Goal: Transaction & Acquisition: Purchase product/service

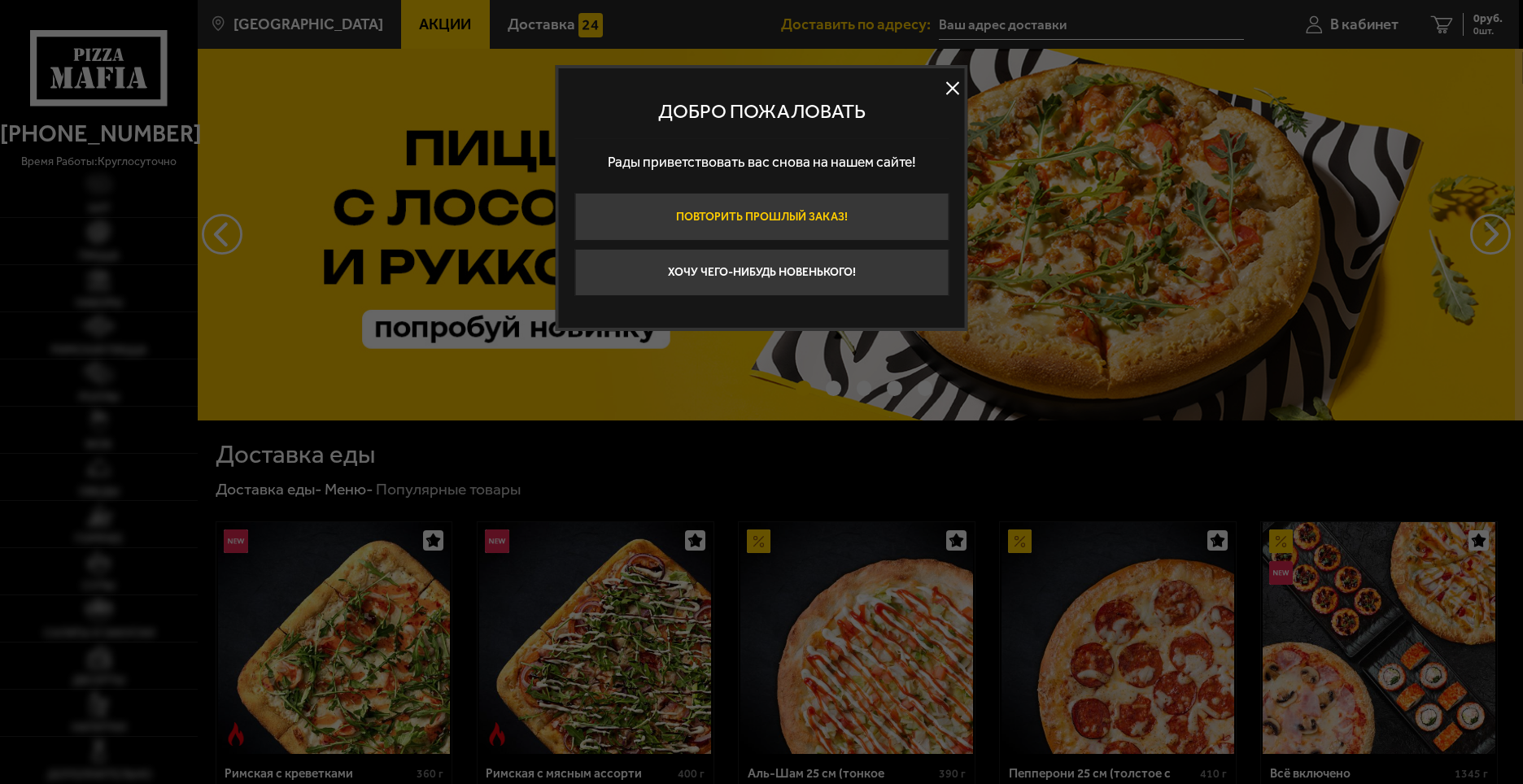
type input "[STREET_ADDRESS]"
click at [950, 92] on button at bounding box center [953, 88] width 25 height 25
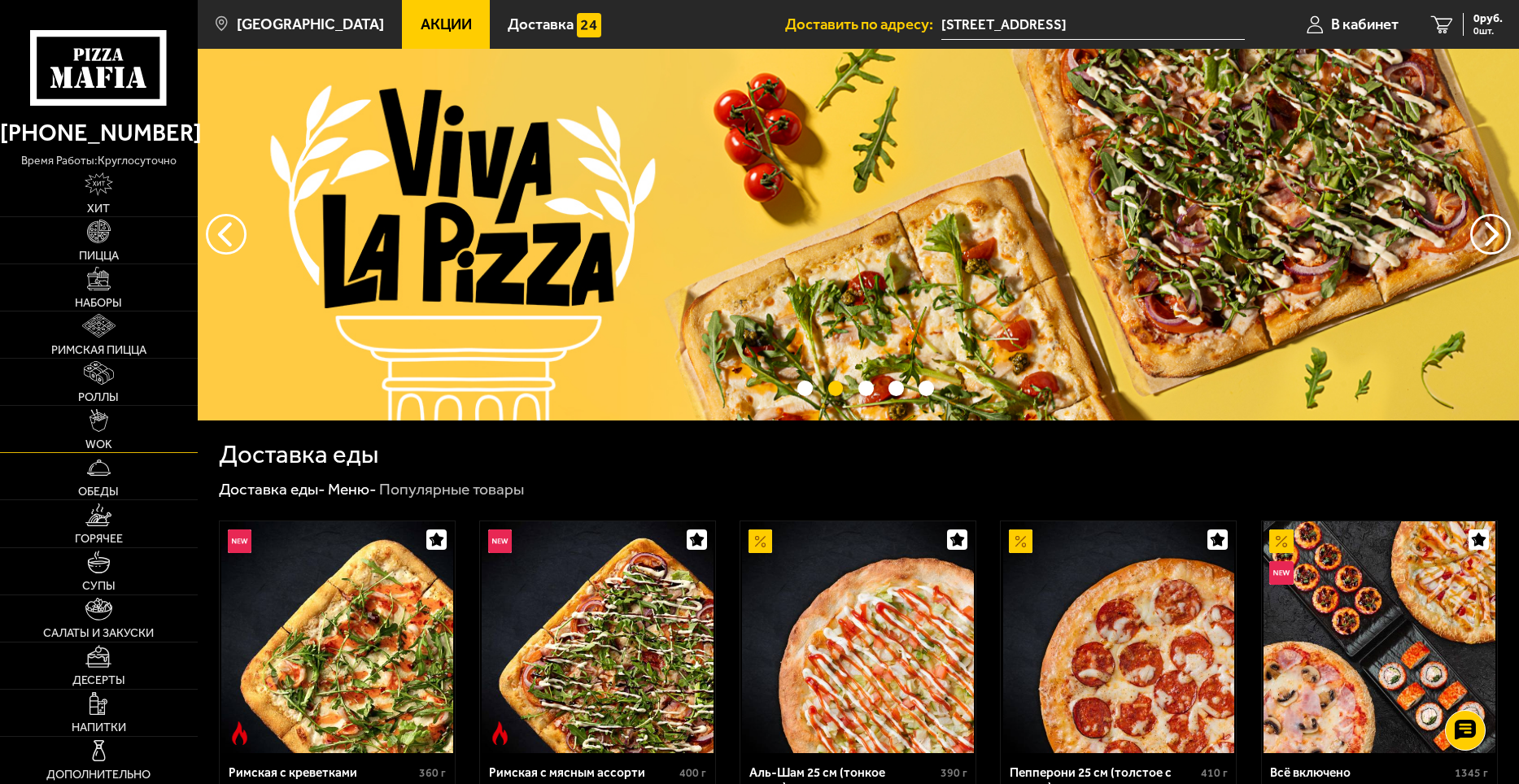
click at [116, 434] on link "WOK" at bounding box center [99, 429] width 197 height 47
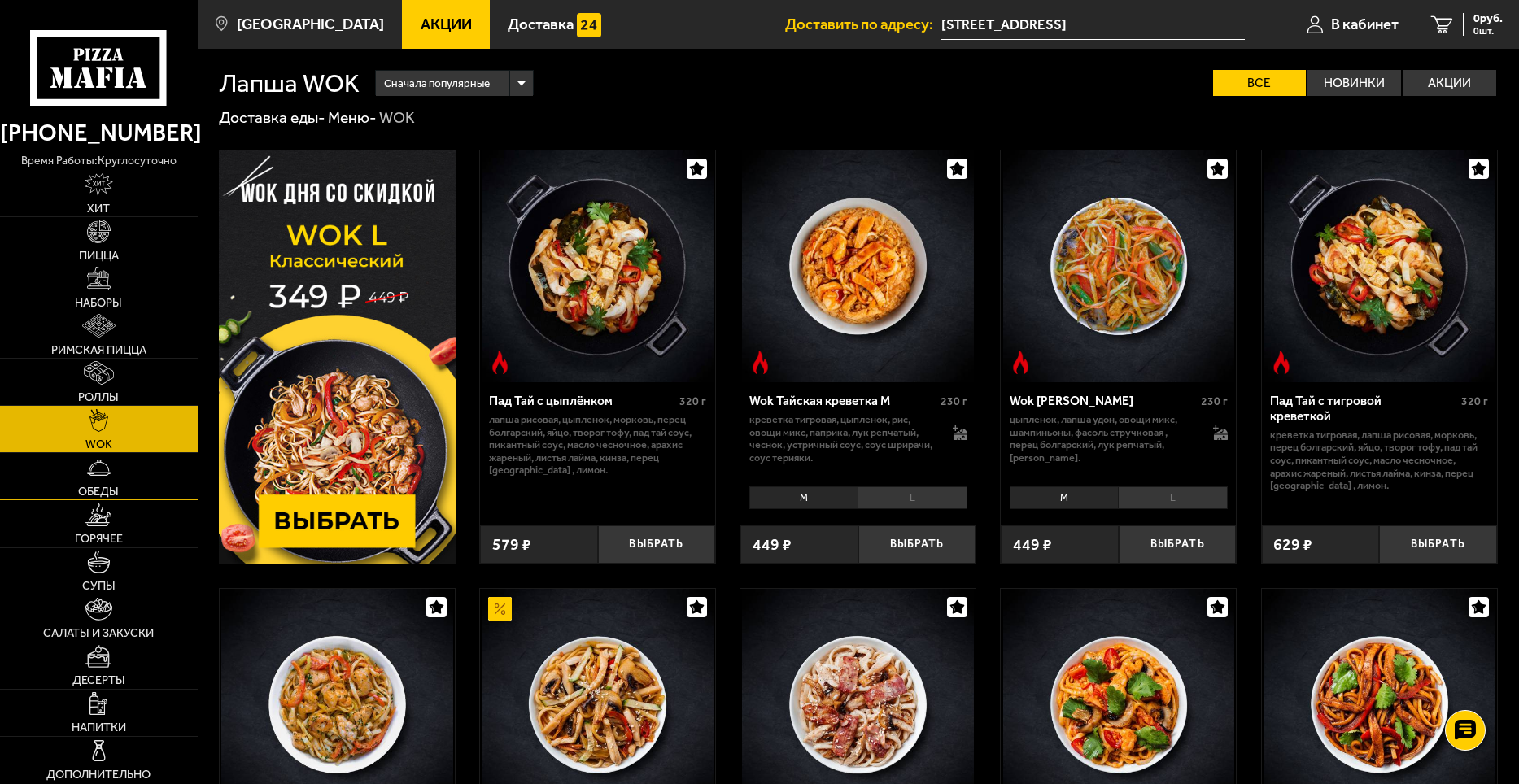
click at [97, 489] on span "Обеды" at bounding box center [99, 491] width 41 height 11
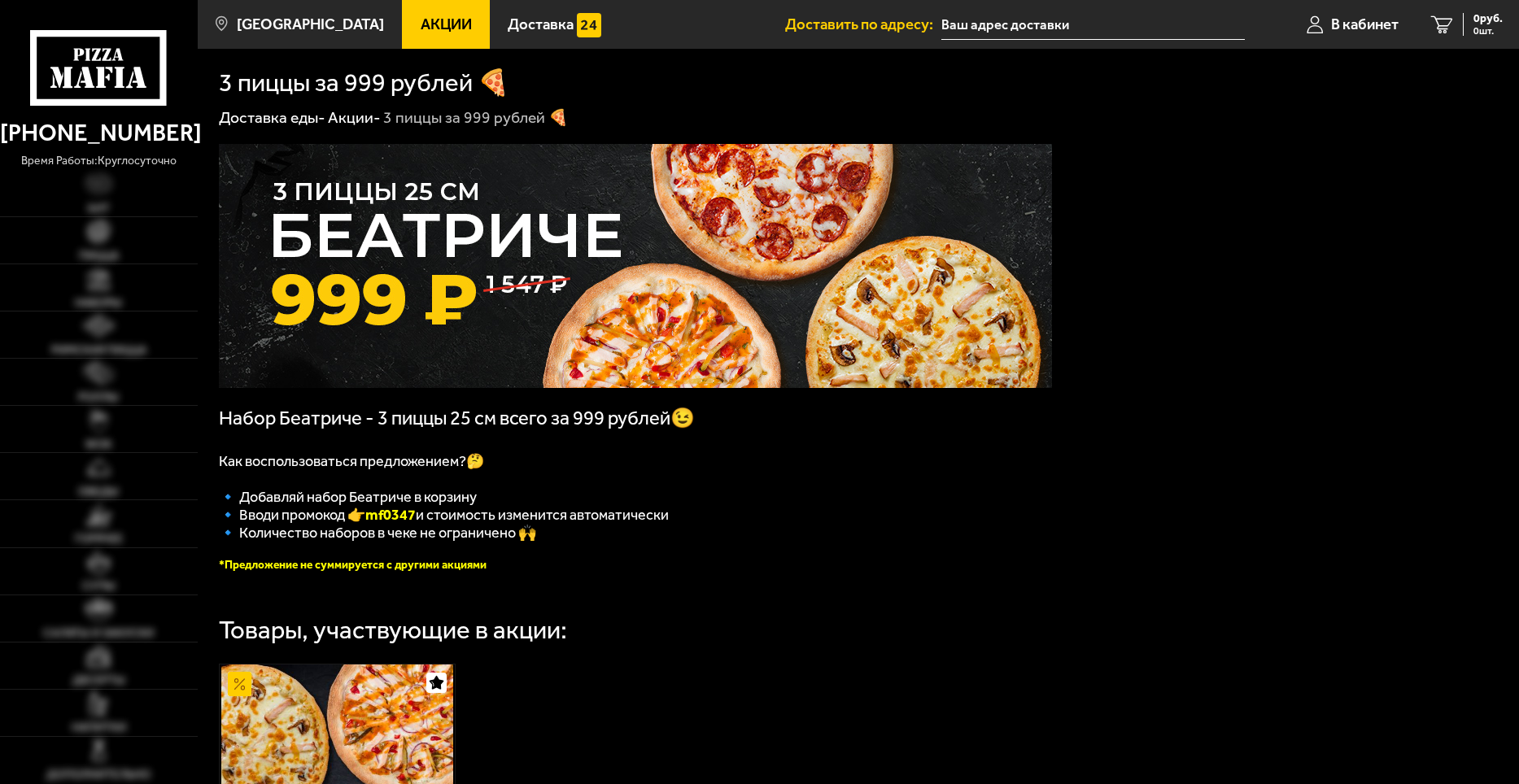
type input "[STREET_ADDRESS]"
click at [100, 415] on img at bounding box center [99, 420] width 18 height 24
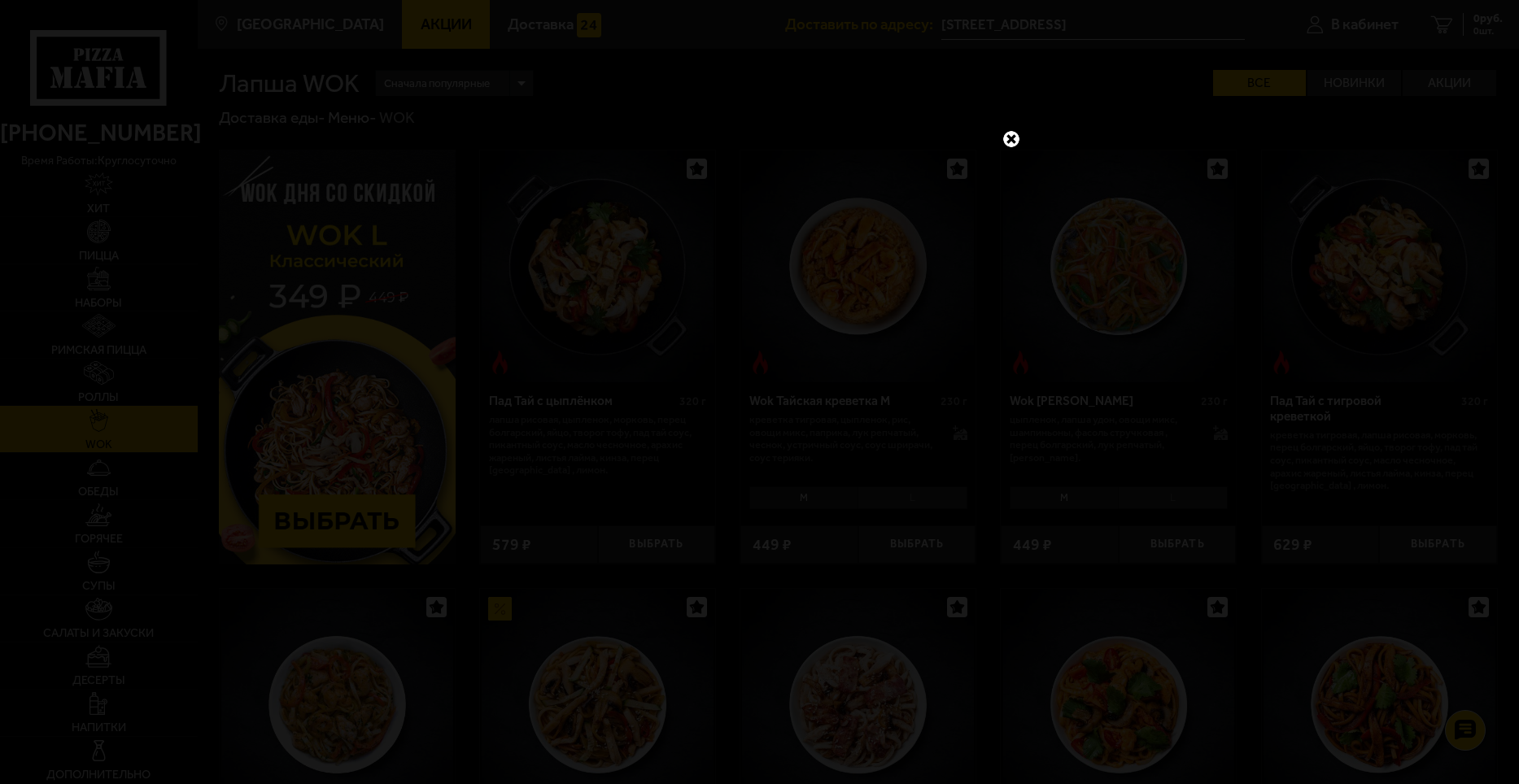
click at [1017, 135] on link at bounding box center [1011, 139] width 21 height 21
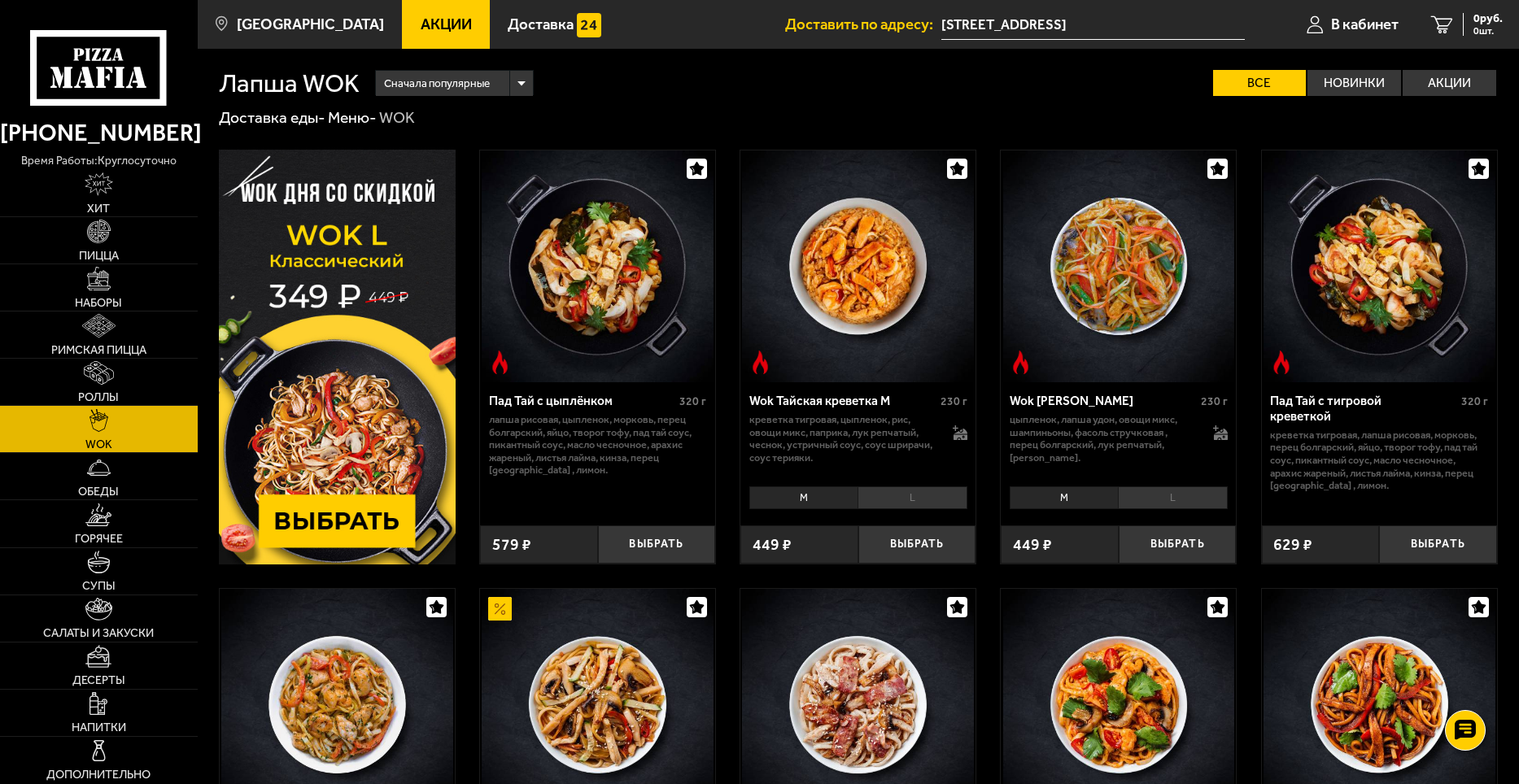
click at [350, 578] on div "Пад Тай с цыплёнком 320 г лапша рисовая, цыпленок, морковь, перец болгарский, я…" at bounding box center [858, 795] width 1322 height 1332
click at [365, 538] on img at bounding box center [337, 357] width 237 height 415
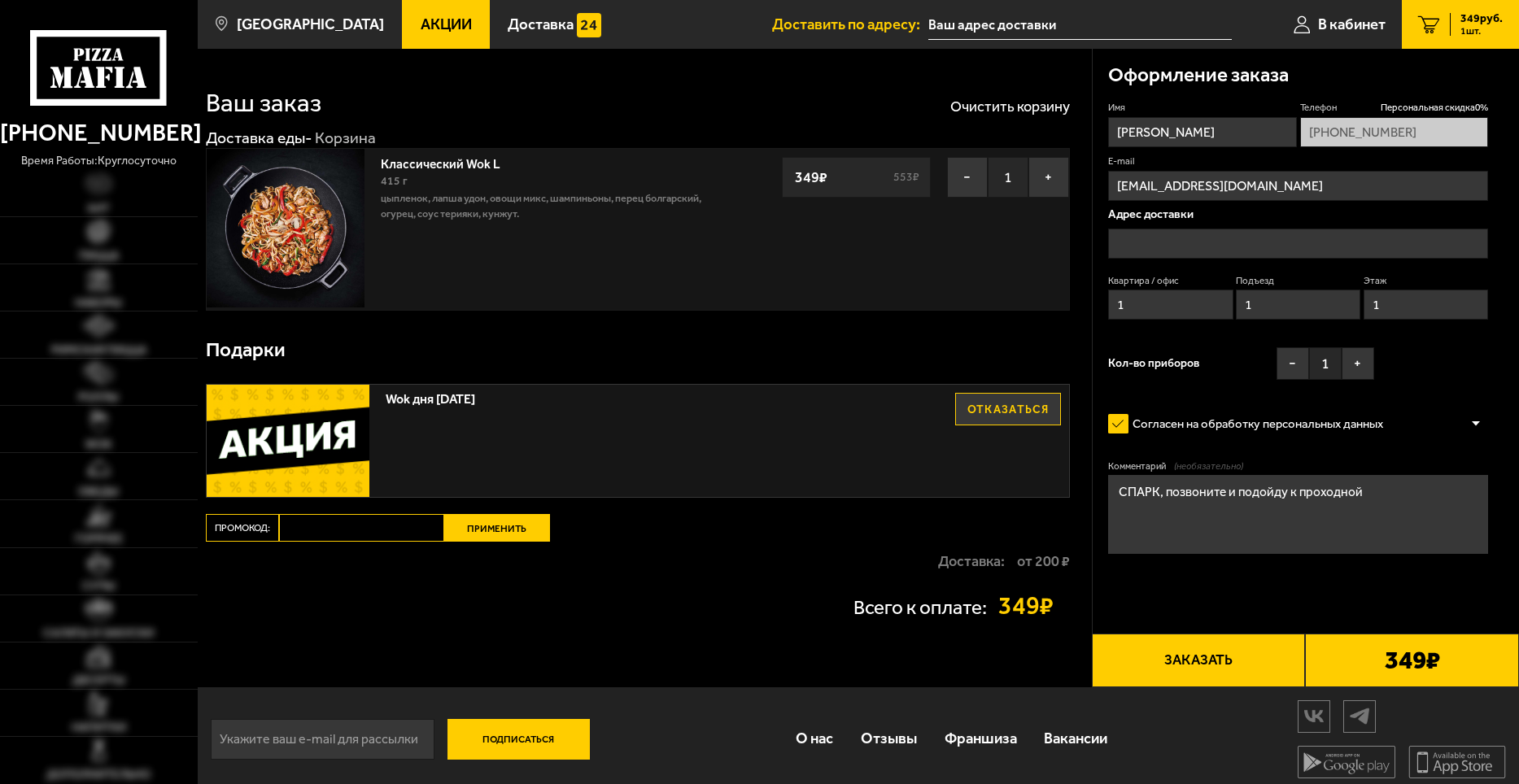
type input "[STREET_ADDRESS]"
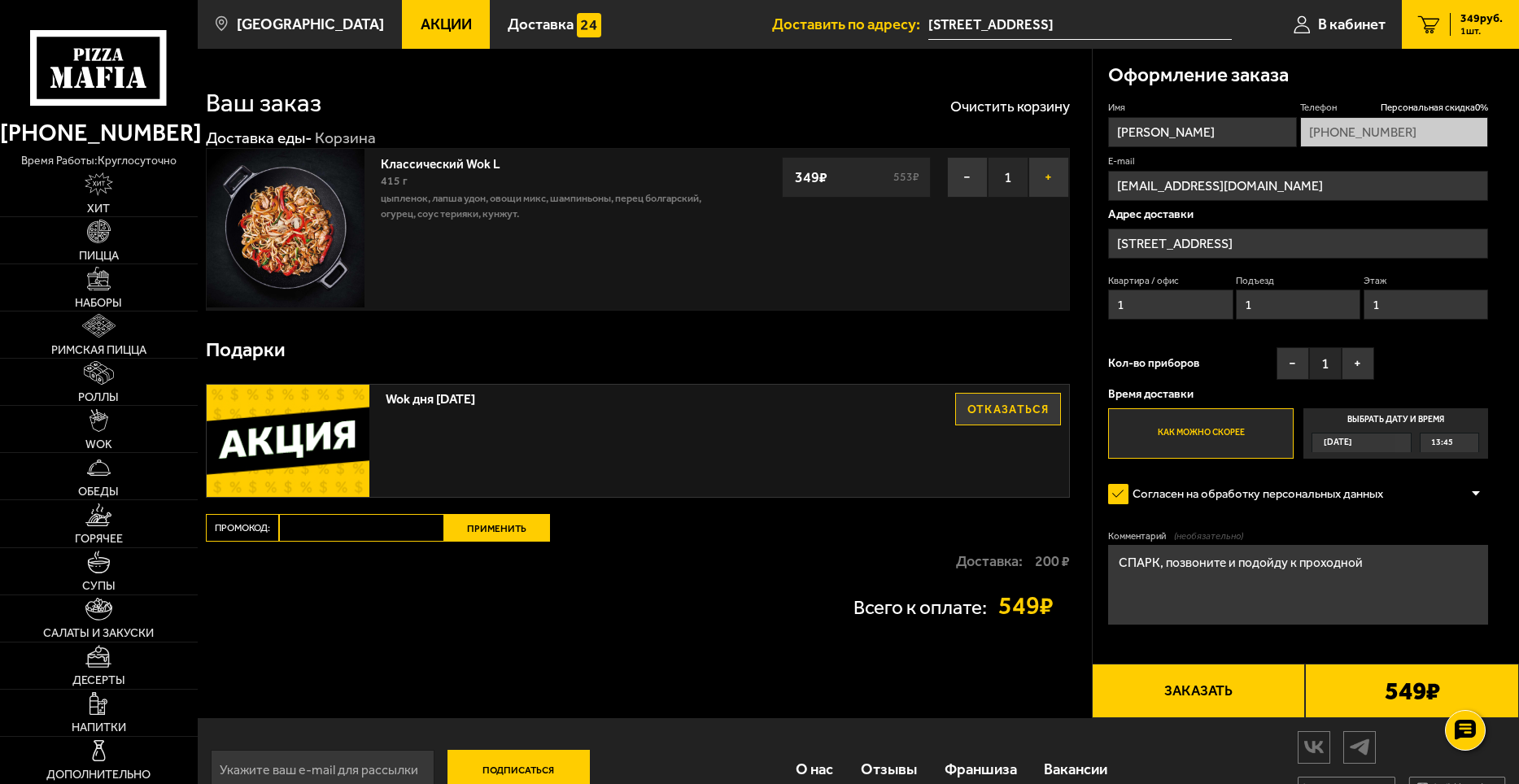
click at [1043, 172] on button "+" at bounding box center [1048, 177] width 41 height 41
click at [1049, 174] on button "+" at bounding box center [1048, 177] width 41 height 41
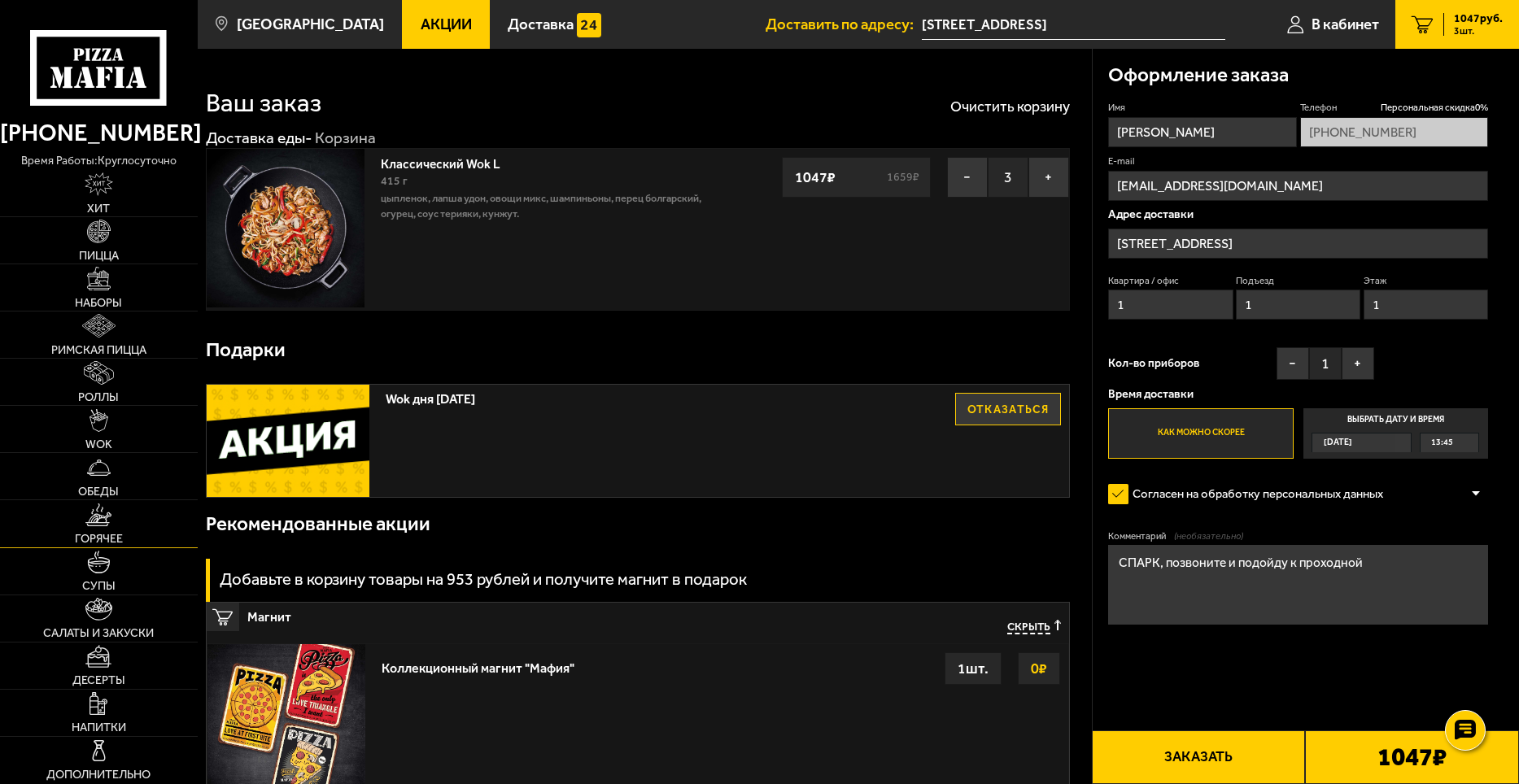
click at [126, 536] on link "Горячее" at bounding box center [99, 523] width 197 height 47
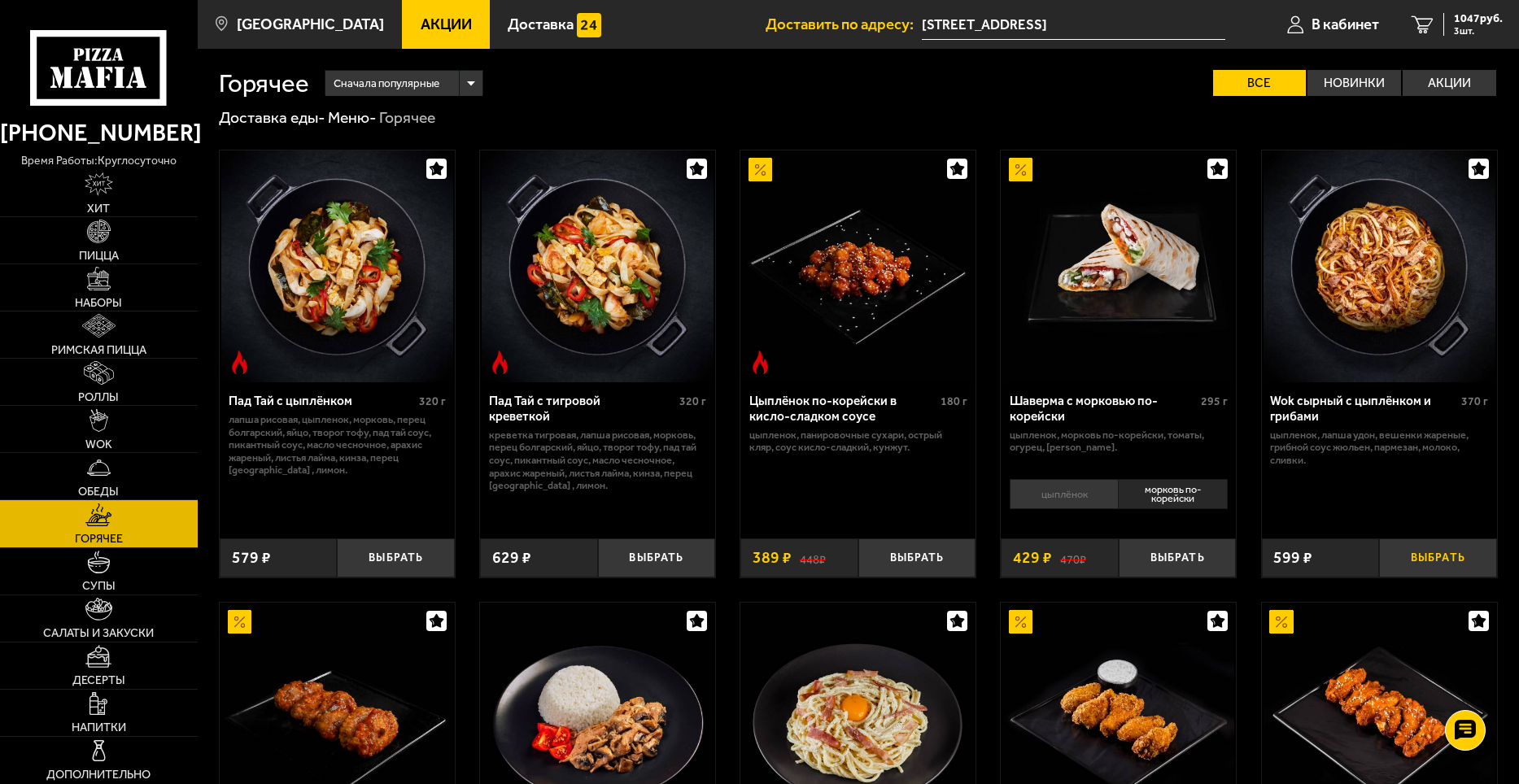
click at [1434, 557] on button "Выбрать" at bounding box center [1438, 558] width 118 height 39
click at [1467, 546] on button "+" at bounding box center [1477, 558] width 39 height 39
click at [1473, 555] on button "+" at bounding box center [1477, 558] width 39 height 39
click at [1473, 554] on button "+" at bounding box center [1477, 558] width 39 height 39
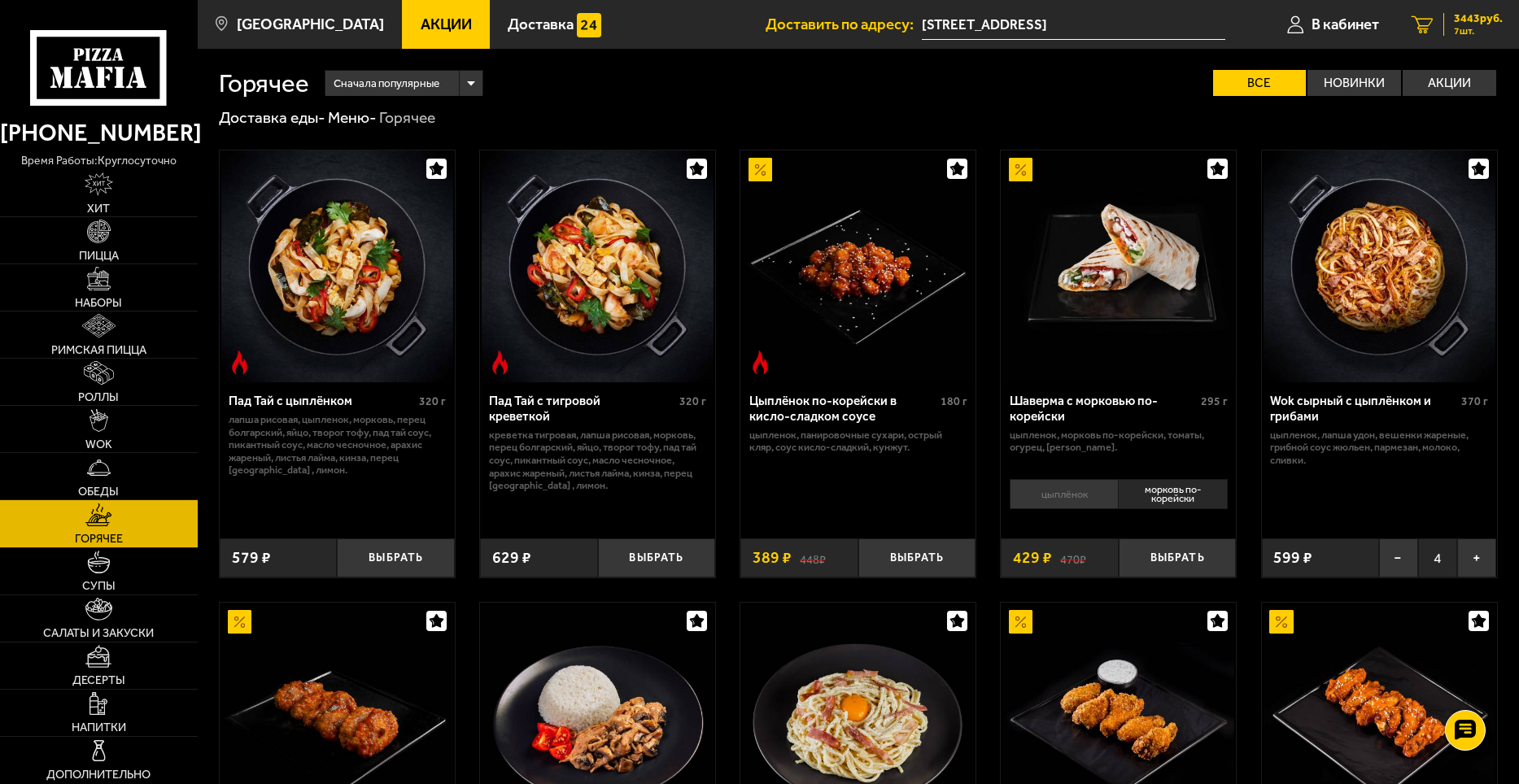
click at [1468, 28] on span "7 шт." at bounding box center [1478, 31] width 48 height 10
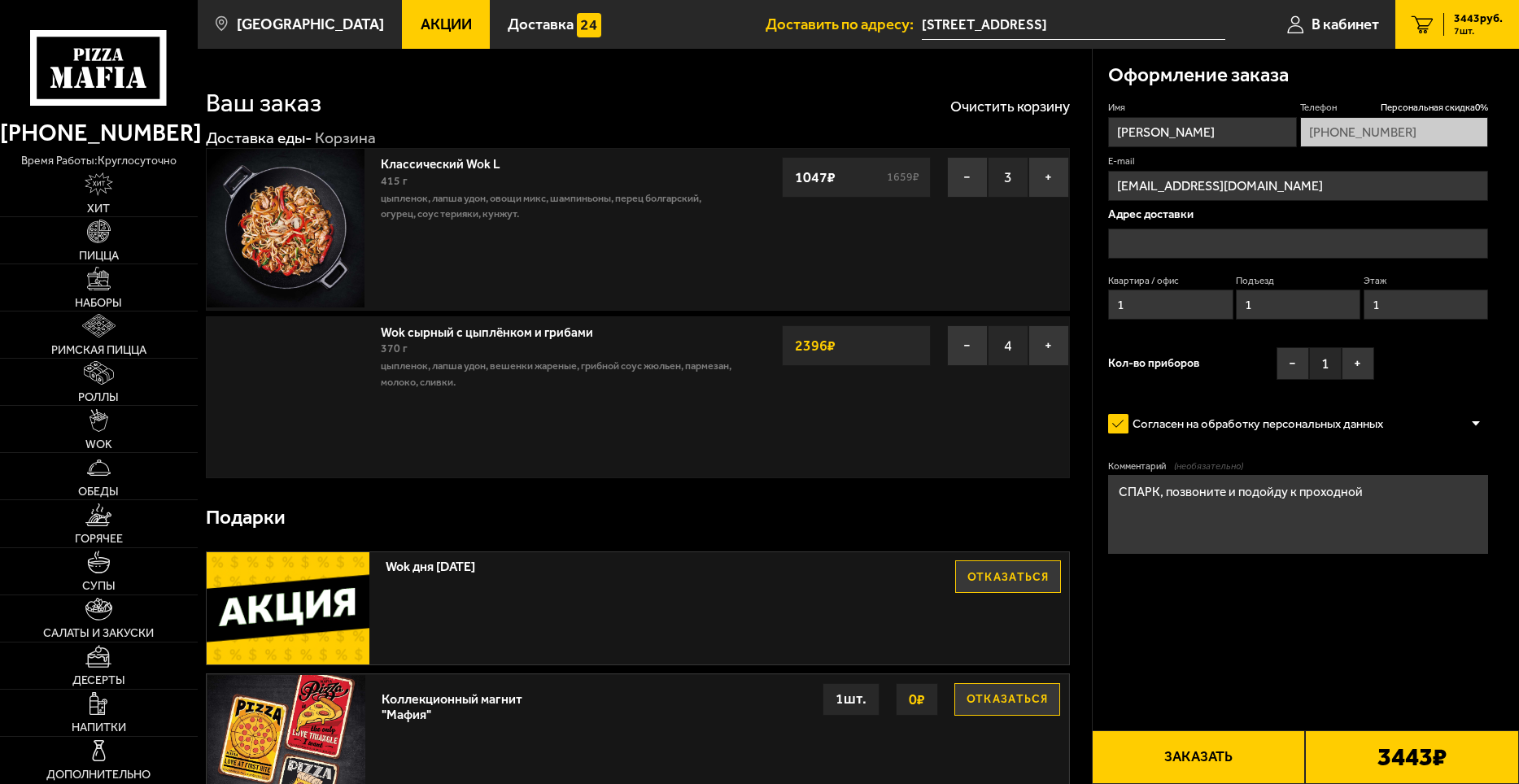
type input "[STREET_ADDRESS]"
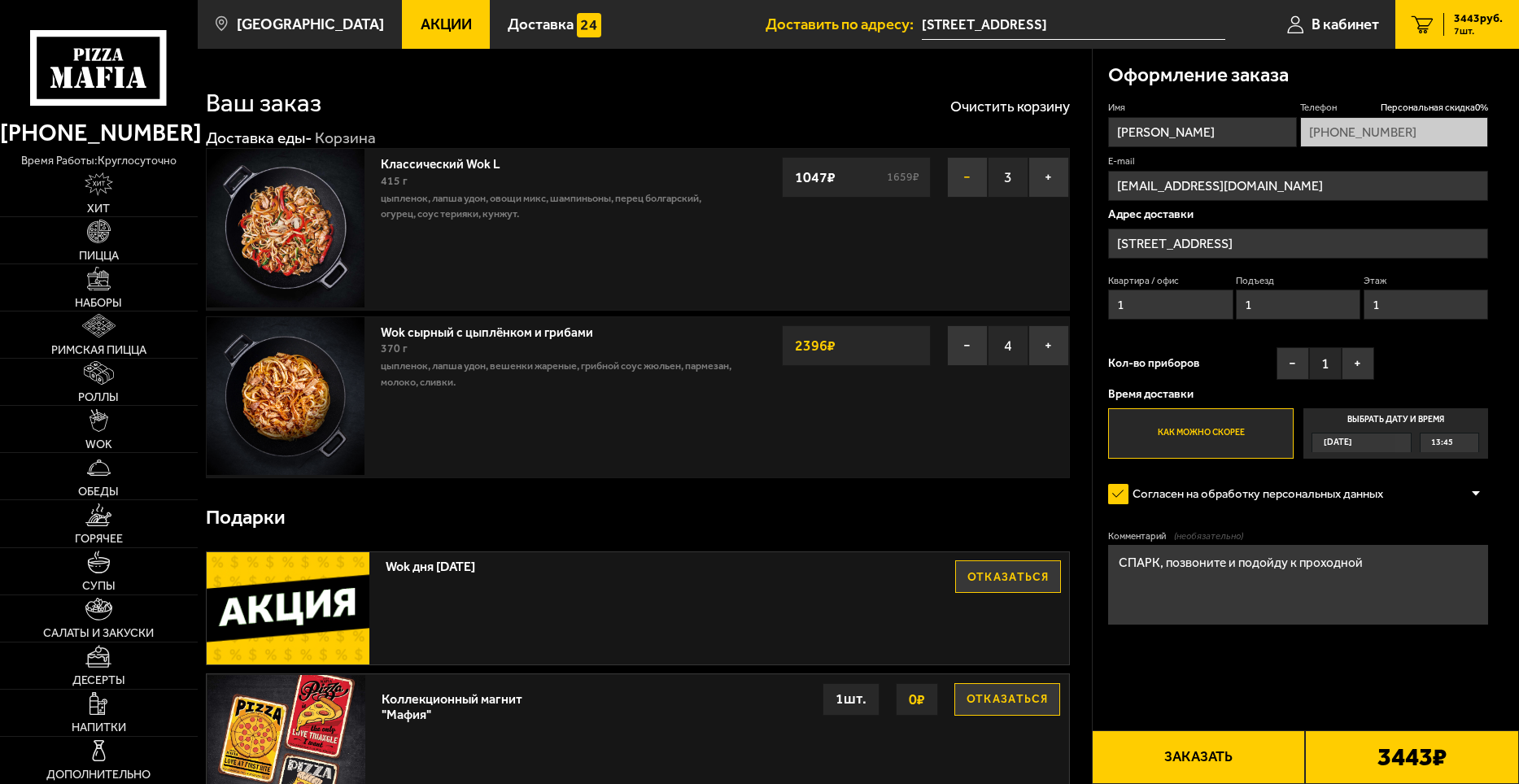
click at [965, 181] on button "−" at bounding box center [967, 177] width 41 height 41
click at [970, 178] on button "−" at bounding box center [967, 177] width 41 height 41
click at [966, 175] on button "−" at bounding box center [967, 177] width 41 height 41
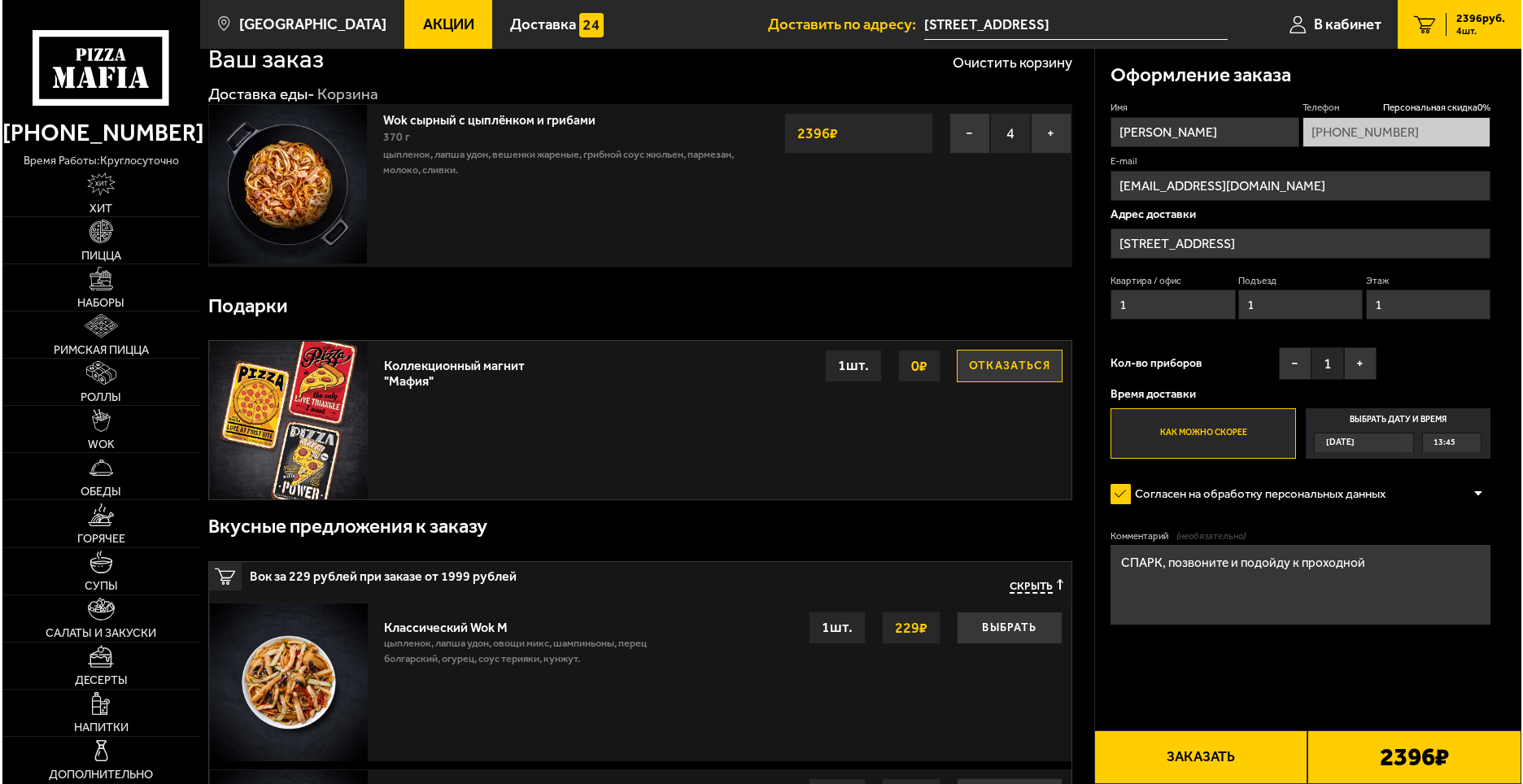
scroll to position [81, 0]
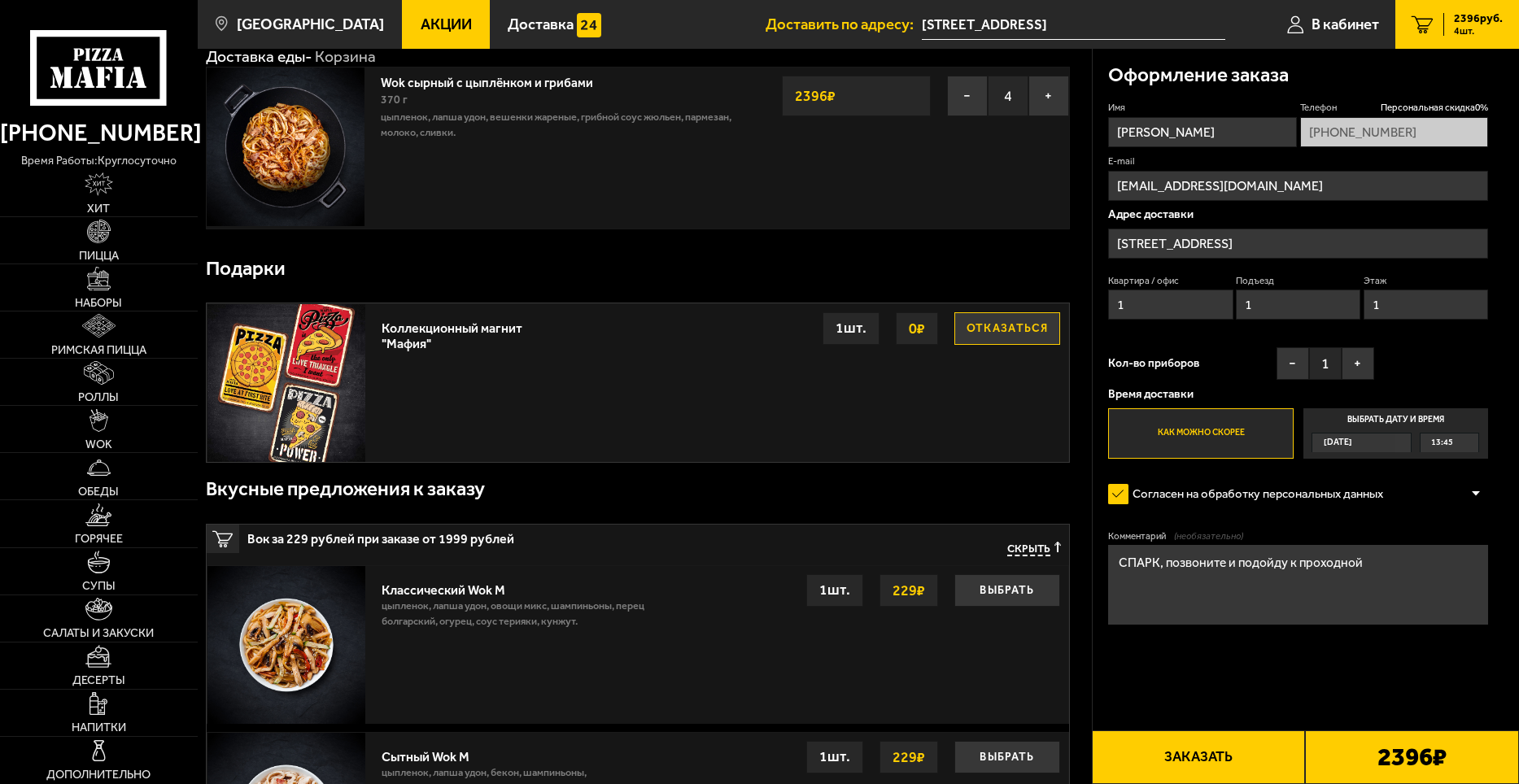
click at [1219, 769] on button "Заказать" at bounding box center [1198, 757] width 214 height 54
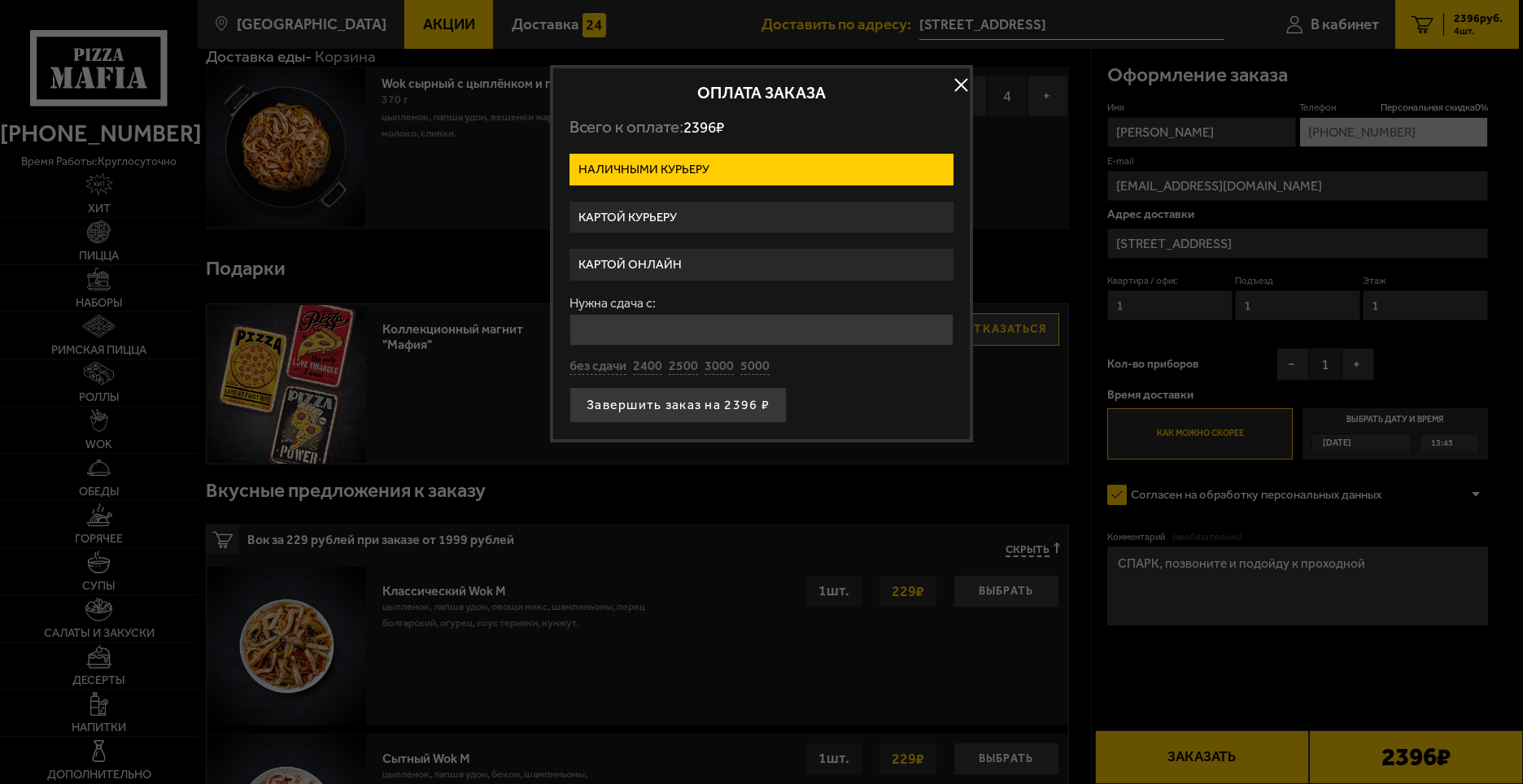
click at [688, 212] on label "Картой курьеру" at bounding box center [762, 218] width 384 height 32
click at [0, 0] on input "Картой курьеру" at bounding box center [0, 0] width 0 height 0
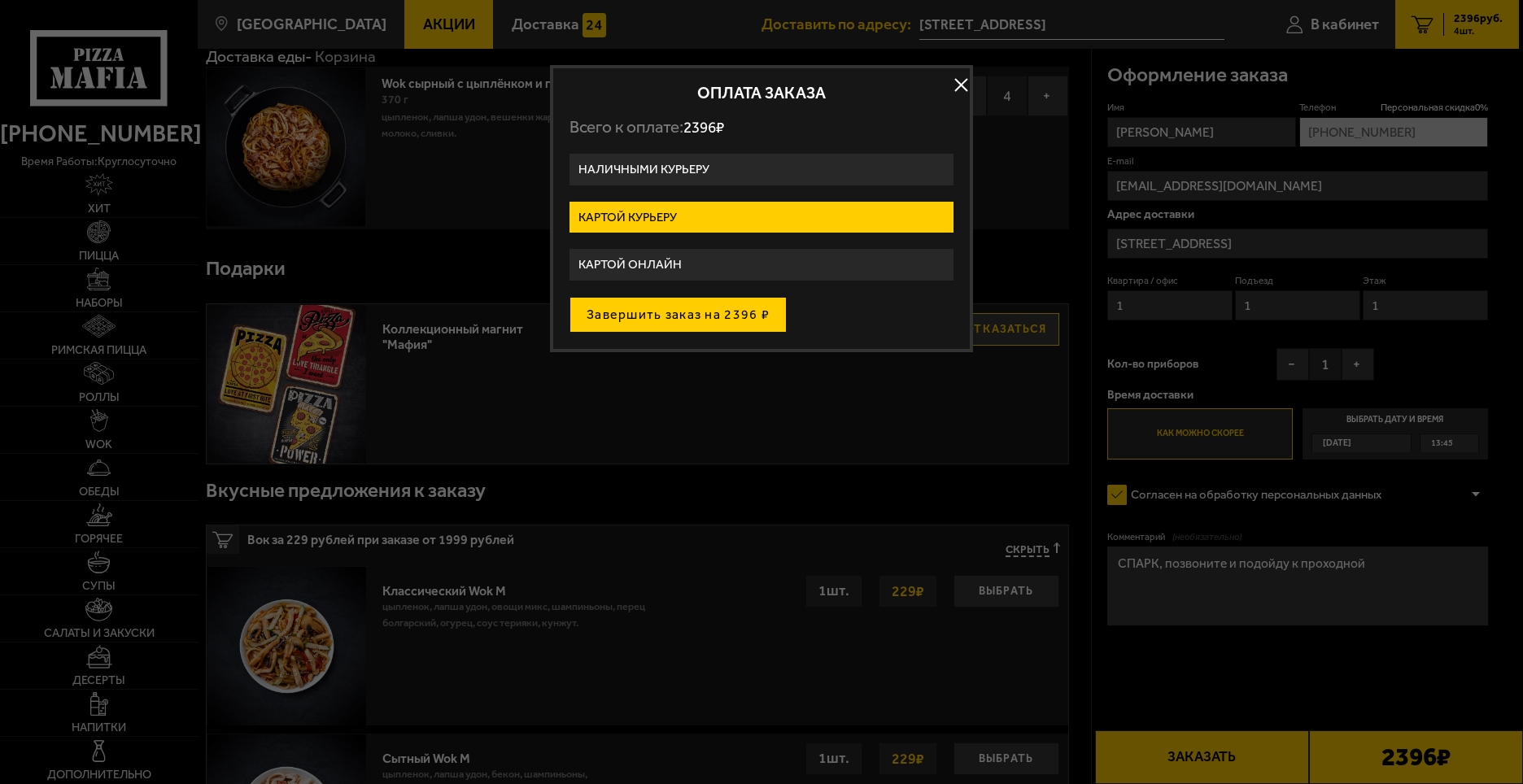
click at [727, 325] on button "Завершить заказ на 2396 ₽" at bounding box center [678, 314] width 218 height 36
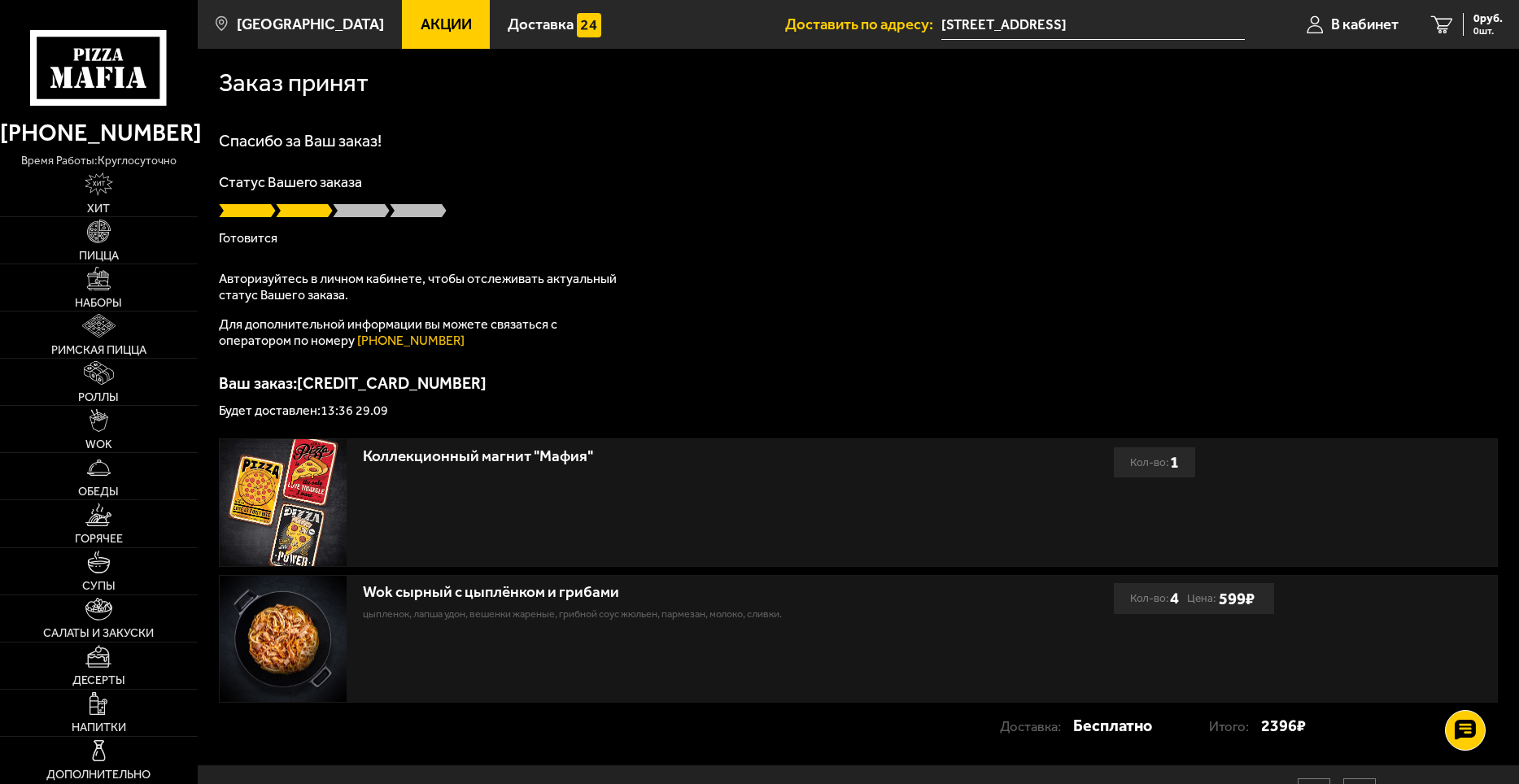
click at [1115, 260] on div "Спасибо за Ваш заказ! Статус Вашего заказа Готовится Авторизуйтесь в личном каб…" at bounding box center [857, 275] width 1278 height 285
